Goal: Information Seeking & Learning: Understand process/instructions

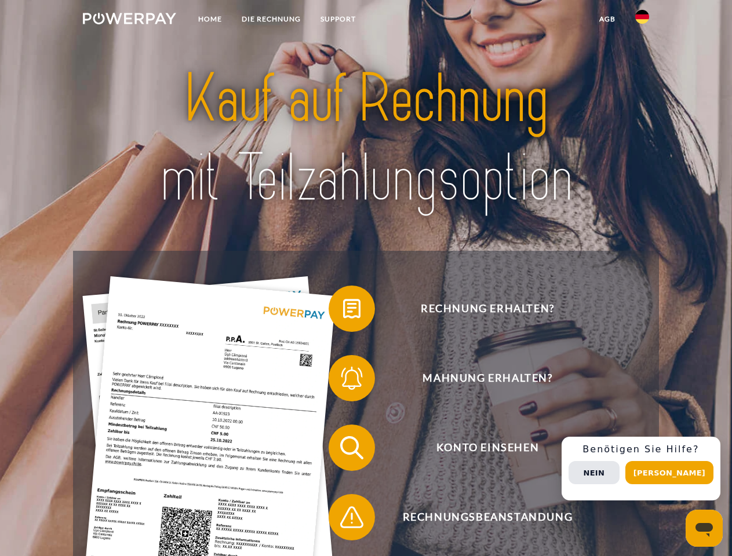
click at [129, 20] on img at bounding box center [129, 19] width 93 height 12
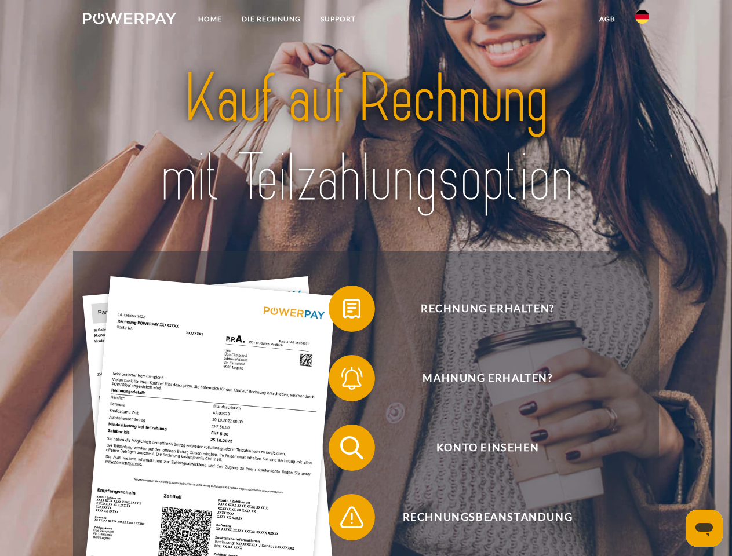
click at [642, 20] on img at bounding box center [642, 17] width 14 height 14
click at [607, 19] on link "agb" at bounding box center [607, 19] width 36 height 21
click at [343, 311] on span at bounding box center [334, 309] width 58 height 58
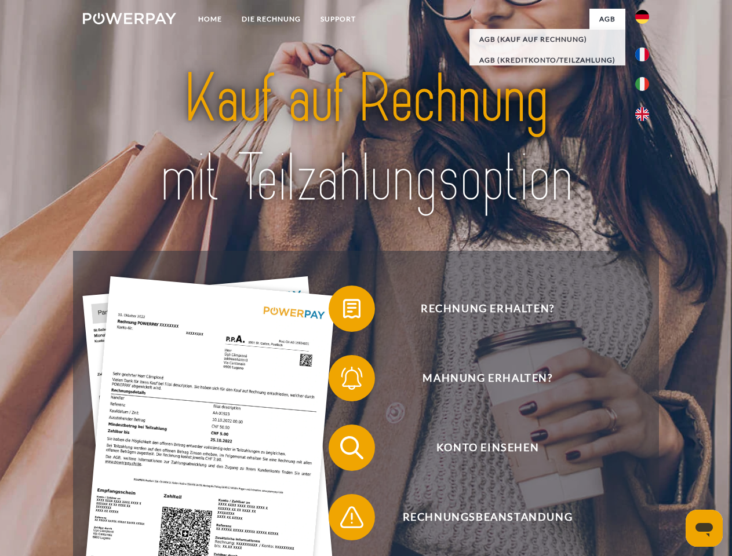
click at [343, 381] on span at bounding box center [334, 378] width 58 height 58
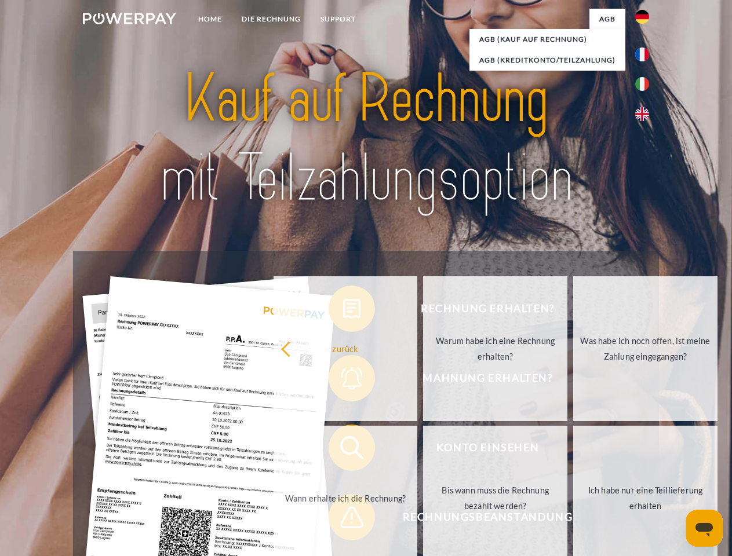
click at [423, 450] on link "Bis wann muss die Rechnung bezahlt werden?" at bounding box center [495, 498] width 144 height 145
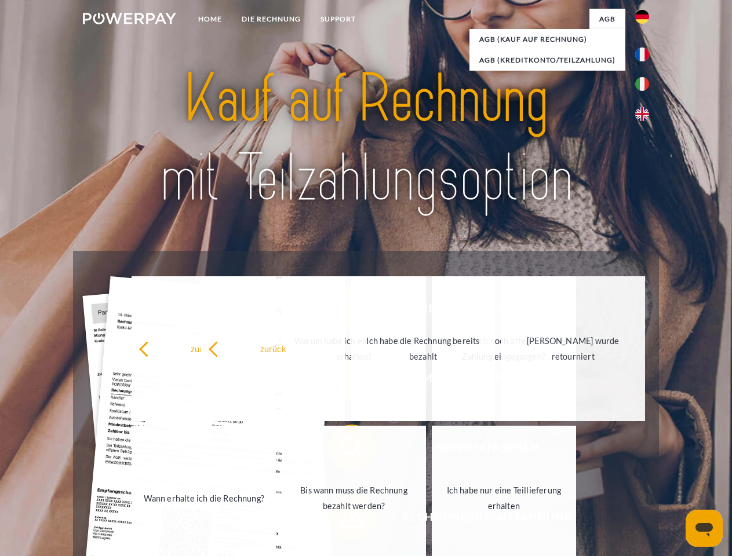
click at [343, 520] on span at bounding box center [334, 518] width 58 height 58
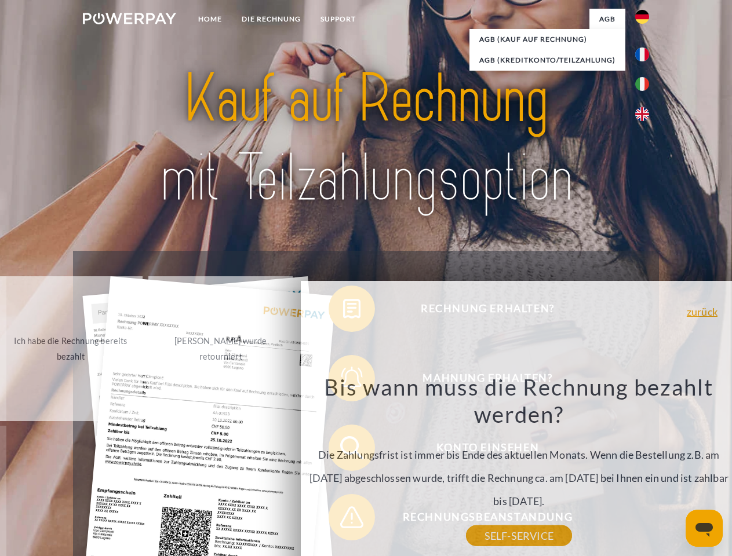
click at [645, 469] on div "Rechnung erhalten? Mahnung erhalten? Konto einsehen" at bounding box center [365, 483] width 585 height 464
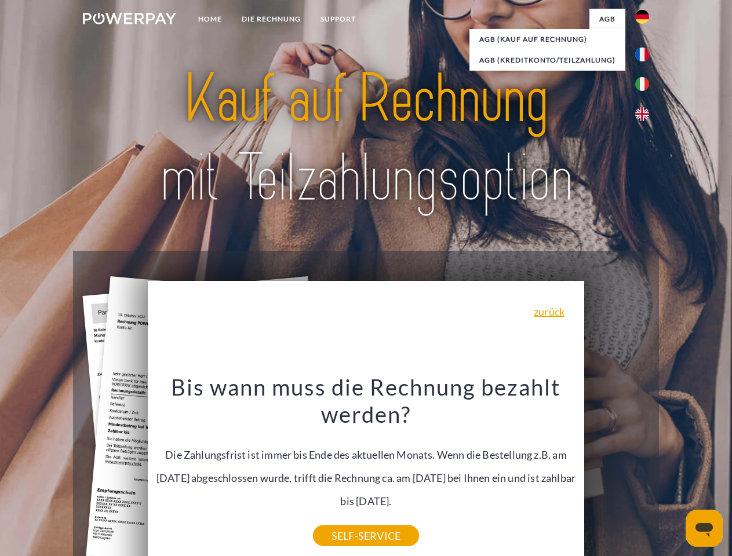
click at [617, 471] on span "Konto einsehen" at bounding box center [487, 448] width 284 height 46
click at [673, 473] on header "Home DIE RECHNUNG SUPPORT" at bounding box center [366, 400] width 732 height 800
